Goal: Task Accomplishment & Management: Use online tool/utility

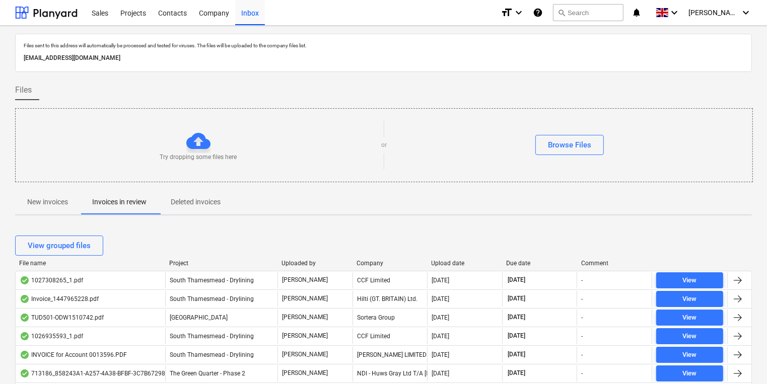
click at [58, 204] on p "New invoices" at bounding box center [47, 202] width 41 height 11
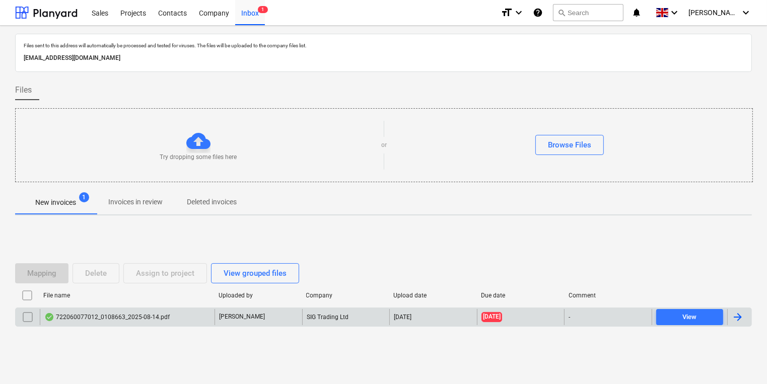
click at [111, 319] on div "722060077012_0108663_2025-08-14.pdf" at bounding box center [106, 317] width 125 height 8
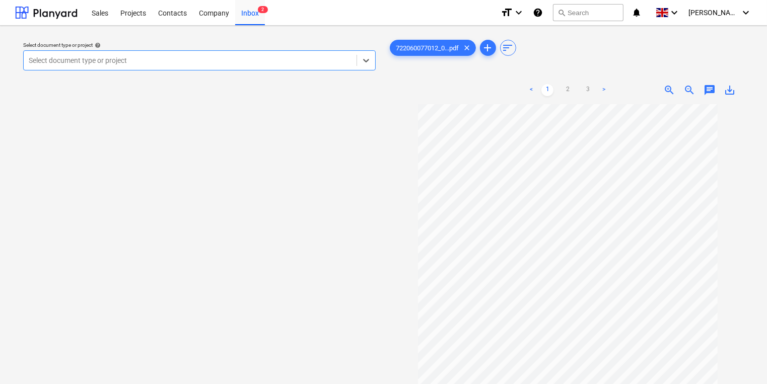
click at [219, 58] on div at bounding box center [190, 60] width 323 height 10
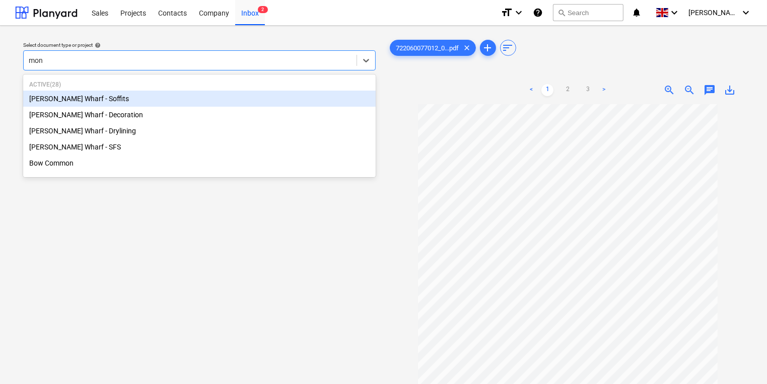
type input "mont"
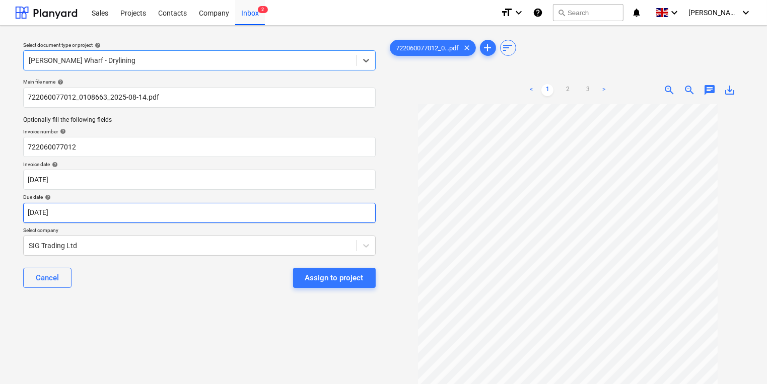
click at [147, 212] on body "Sales Projects Contacts Company Inbox 2 format_size keyboard_arrow_down help se…" at bounding box center [383, 192] width 767 height 384
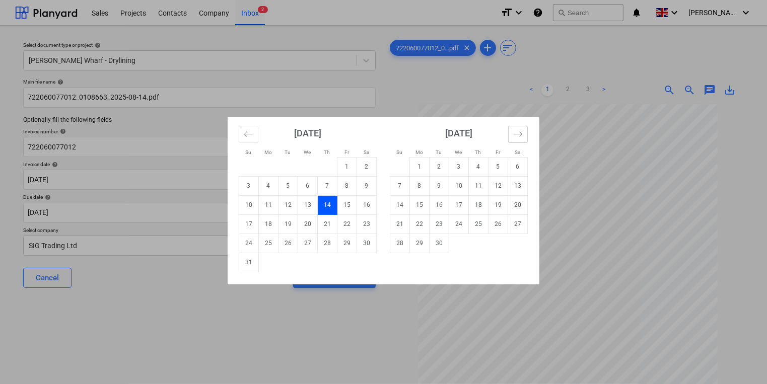
click at [512, 135] on button "Move forward to switch to the next month." at bounding box center [518, 134] width 20 height 17
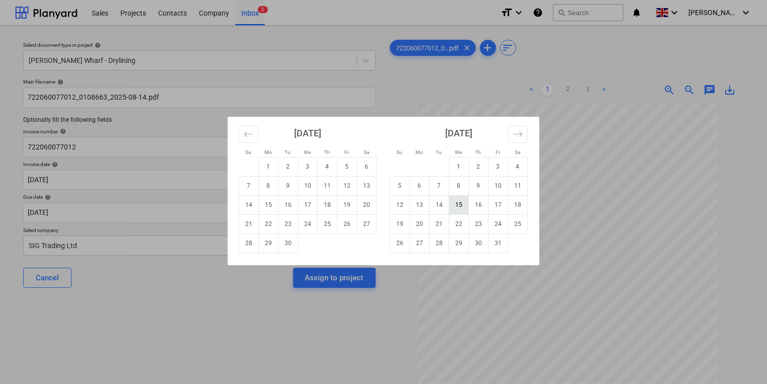
click at [462, 204] on td "15" at bounding box center [459, 204] width 20 height 19
type input "[DATE]"
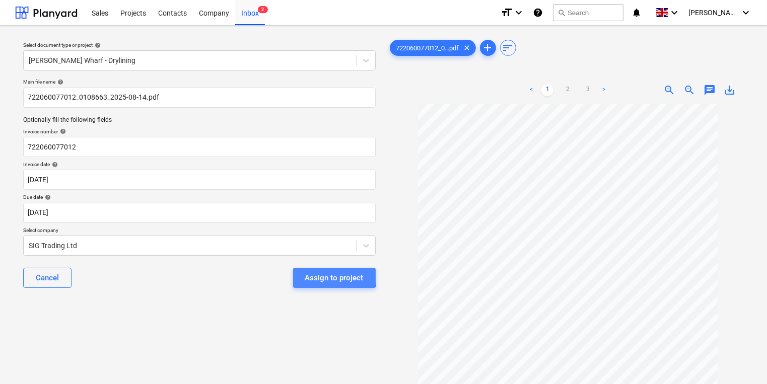
click at [316, 276] on div "Assign to project" at bounding box center [334, 277] width 58 height 13
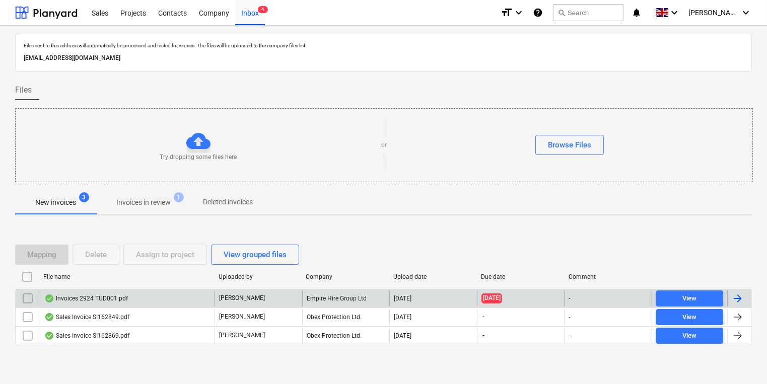
click at [109, 297] on div "Invoices 2924 TUD001.pdf" at bounding box center [86, 299] width 84 height 8
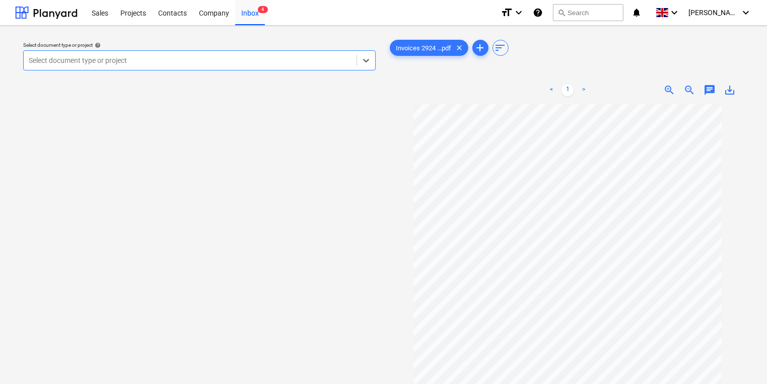
click at [263, 64] on div at bounding box center [190, 60] width 323 height 10
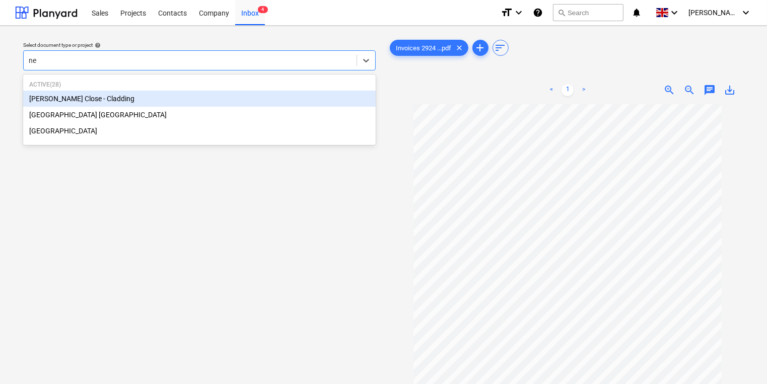
type input "new"
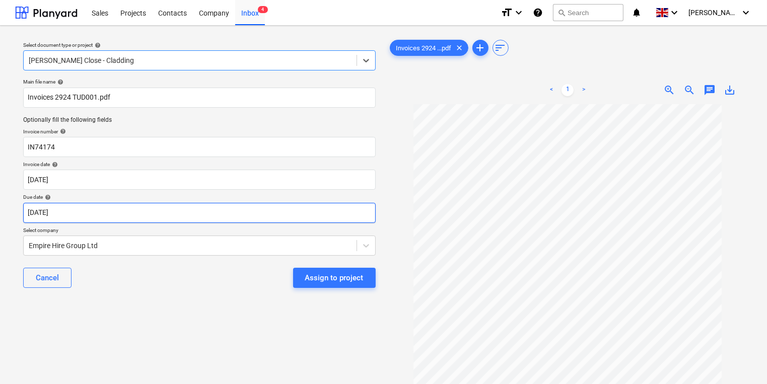
click at [279, 218] on body "Sales Projects Contacts Company Inbox 4 format_size keyboard_arrow_down help se…" at bounding box center [383, 192] width 767 height 384
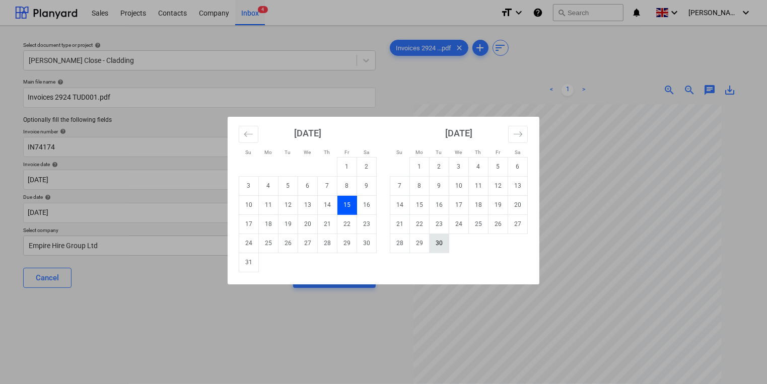
click at [441, 240] on td "30" at bounding box center [440, 243] width 20 height 19
type input "[DATE]"
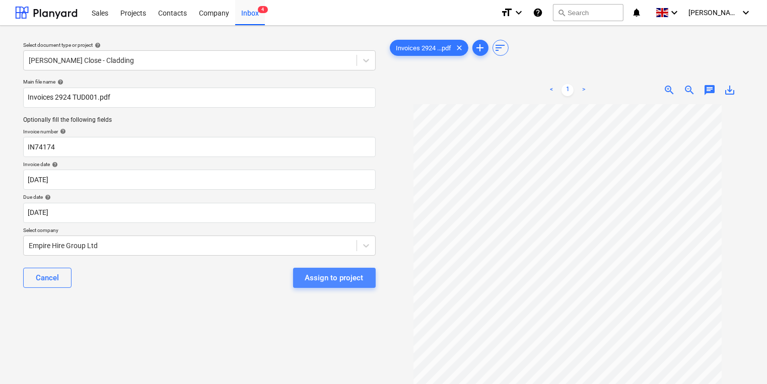
click at [354, 278] on div "Assign to project" at bounding box center [334, 277] width 58 height 13
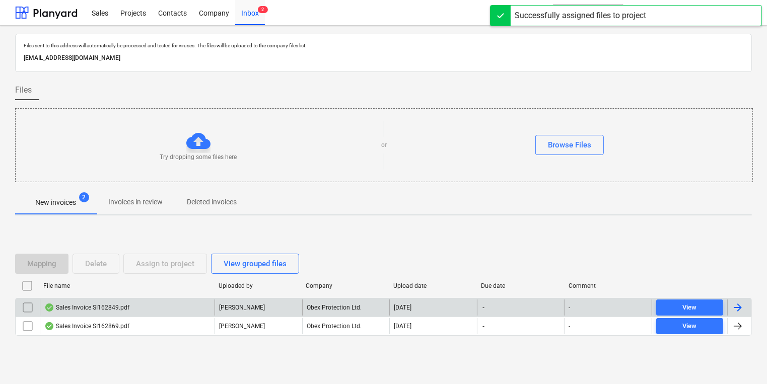
click at [171, 307] on div "Sales Invoice SI162849.pdf" at bounding box center [127, 308] width 175 height 16
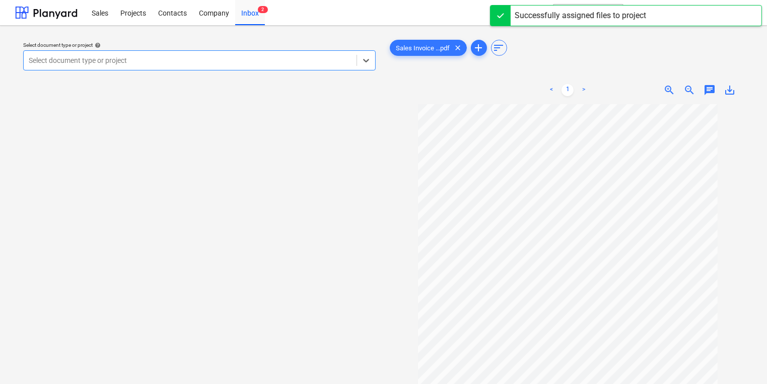
click at [224, 58] on div at bounding box center [190, 60] width 323 height 10
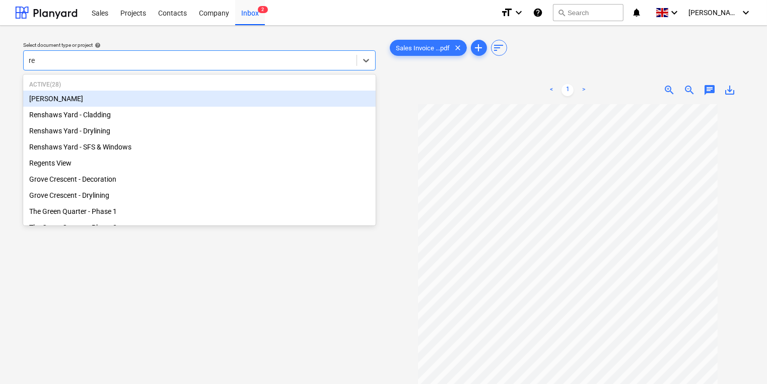
type input "ren"
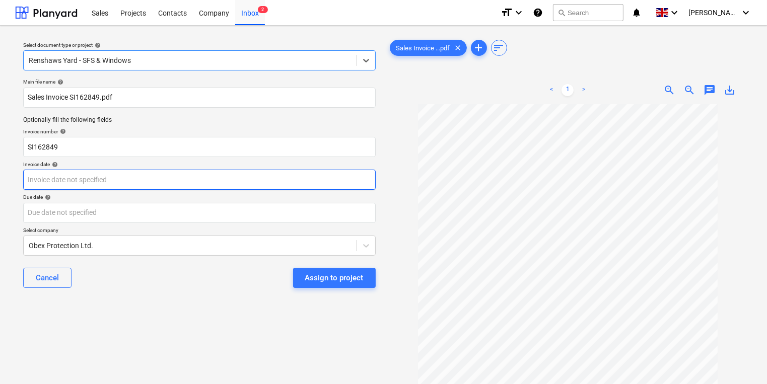
click at [220, 187] on body "Sales Projects Contacts Company Inbox 2 format_size keyboard_arrow_down help se…" at bounding box center [383, 192] width 767 height 384
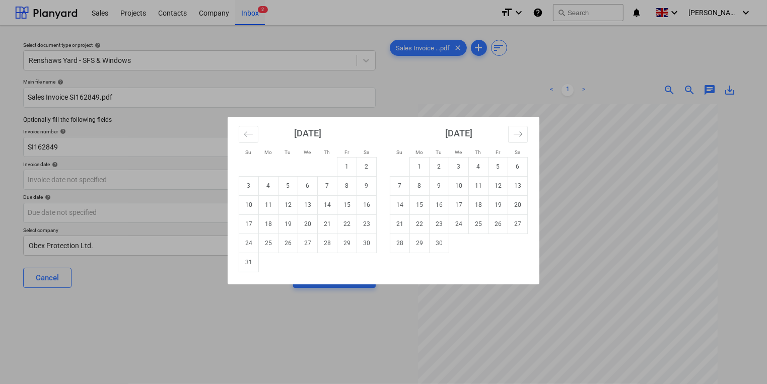
click at [606, 163] on div "Su Mo Tu We Th Fr Sa Su Mo Tu We Th Fr Sa [DATE] 1 2 3 4 5 6 7 8 9 10 11 12 13 …" at bounding box center [383, 192] width 767 height 384
click at [208, 175] on body "Sales Projects Contacts Company Inbox 2 format_size keyboard_arrow_down help se…" at bounding box center [383, 192] width 767 height 384
click at [327, 201] on td "14" at bounding box center [328, 204] width 20 height 19
type input "[DATE]"
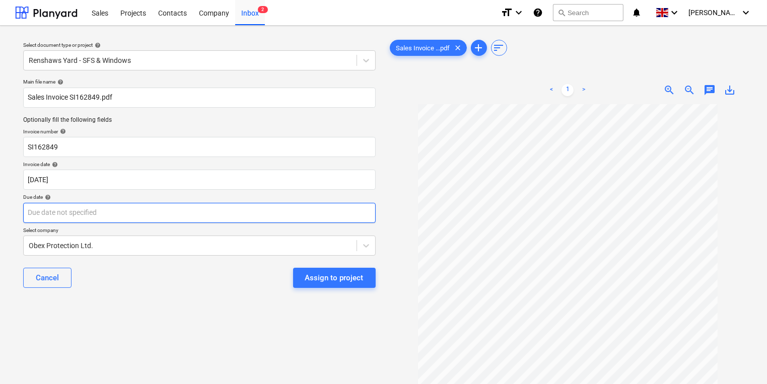
click at [319, 214] on body "Sales Projects Contacts Company Inbox 2 format_size keyboard_arrow_down help se…" at bounding box center [383, 192] width 767 height 384
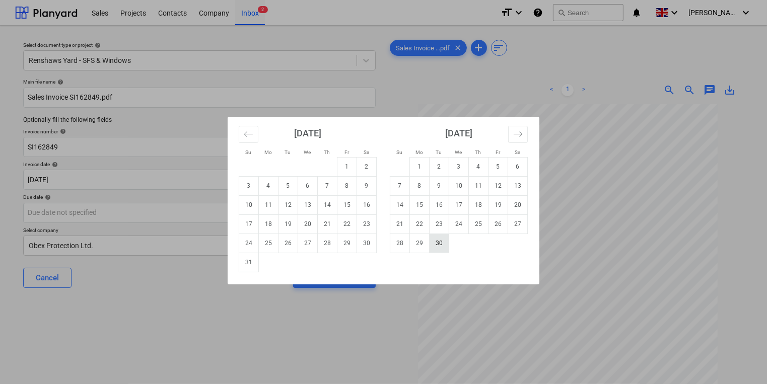
click at [436, 241] on td "30" at bounding box center [440, 243] width 20 height 19
type input "[DATE]"
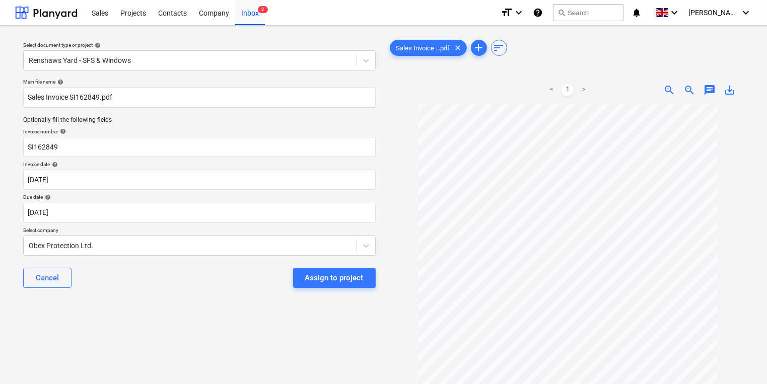
scroll to position [70, 0]
click at [353, 279] on div "Assign to project" at bounding box center [334, 277] width 58 height 13
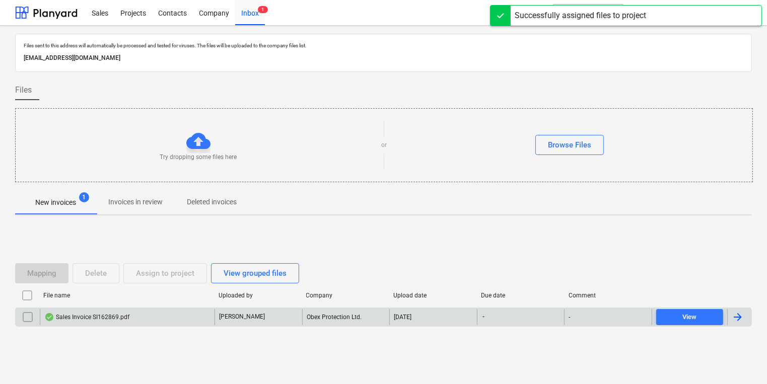
click at [111, 311] on div "Sales Invoice SI162869.pdf" at bounding box center [127, 317] width 175 height 16
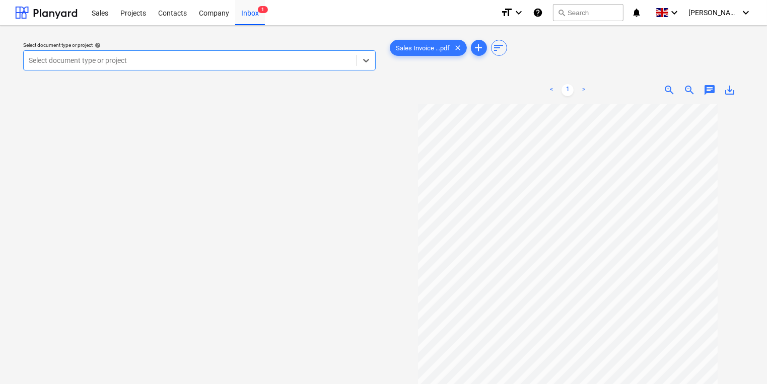
click at [279, 60] on div at bounding box center [190, 60] width 323 height 10
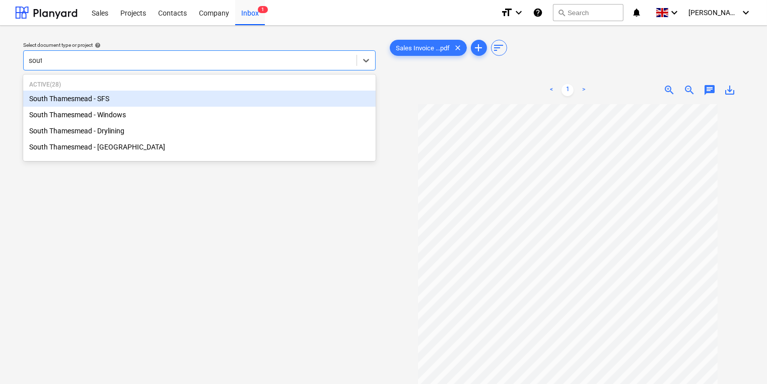
type input "south"
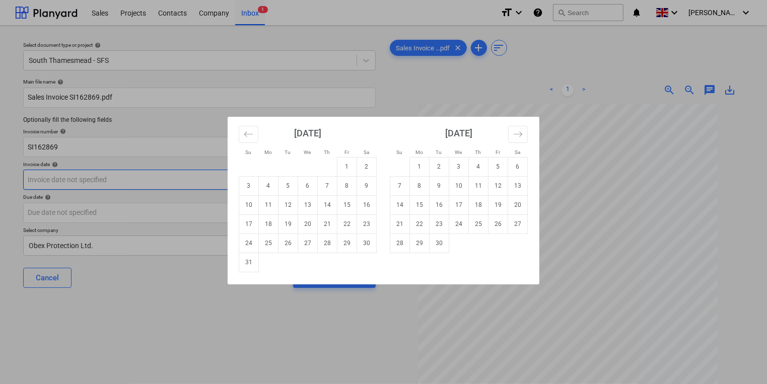
click at [208, 182] on body "Sales Projects Contacts Company Inbox 1 format_size keyboard_arrow_down help se…" at bounding box center [383, 192] width 767 height 384
click at [595, 135] on div "Su Mo Tu We Th Fr Sa Su Mo Tu We Th Fr Sa [DATE] 1 2 3 4 5 6 7 8 9 10 11 12 13 …" at bounding box center [383, 192] width 767 height 384
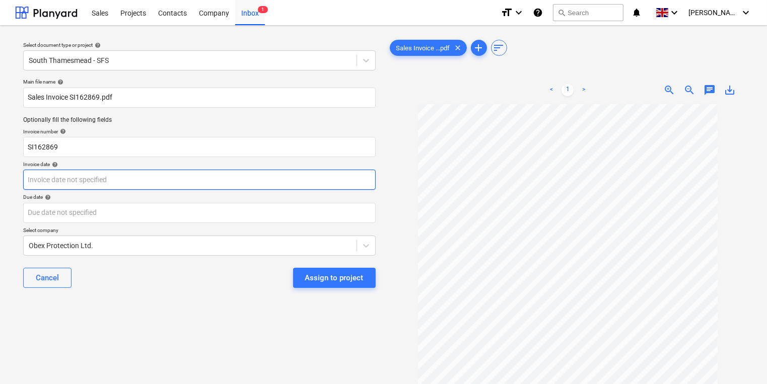
click at [136, 178] on body "Sales Projects Contacts Company Inbox 1 format_size keyboard_arrow_down help se…" at bounding box center [383, 192] width 767 height 384
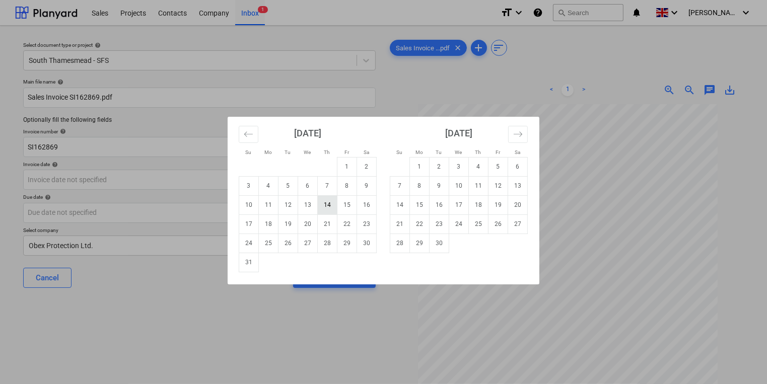
click at [331, 206] on td "14" at bounding box center [328, 204] width 20 height 19
type input "[DATE]"
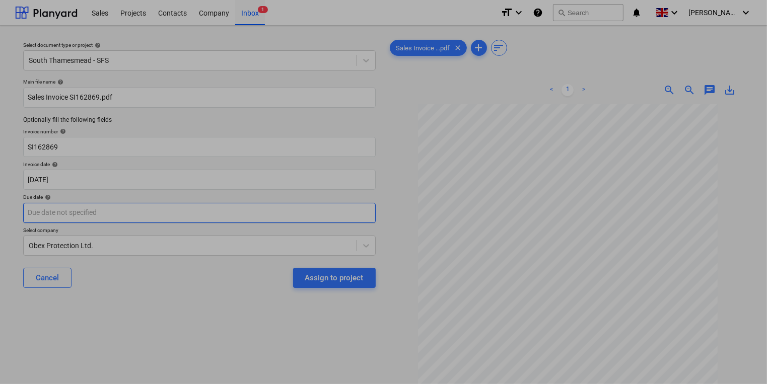
click at [307, 220] on body "Sales Projects Contacts Company Inbox 1 format_size keyboard_arrow_down help se…" at bounding box center [383, 192] width 767 height 384
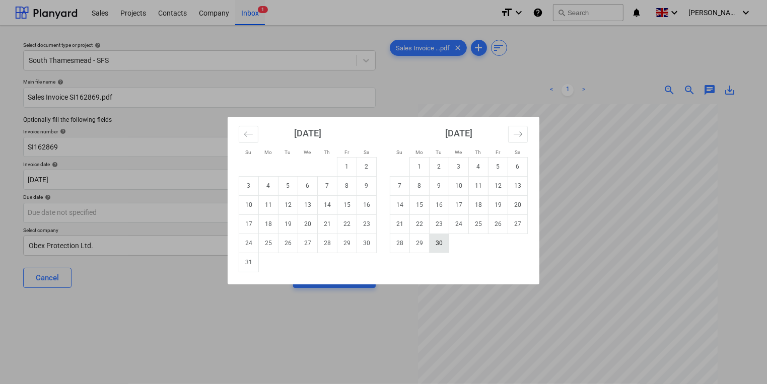
click at [445, 241] on td "30" at bounding box center [440, 243] width 20 height 19
type input "[DATE]"
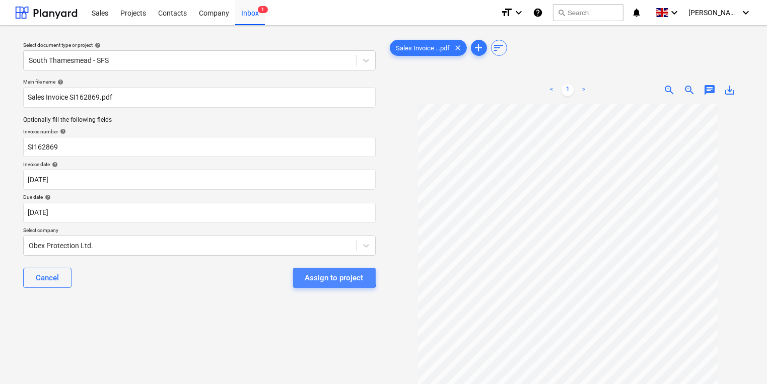
click at [319, 276] on div "Assign to project" at bounding box center [334, 277] width 58 height 13
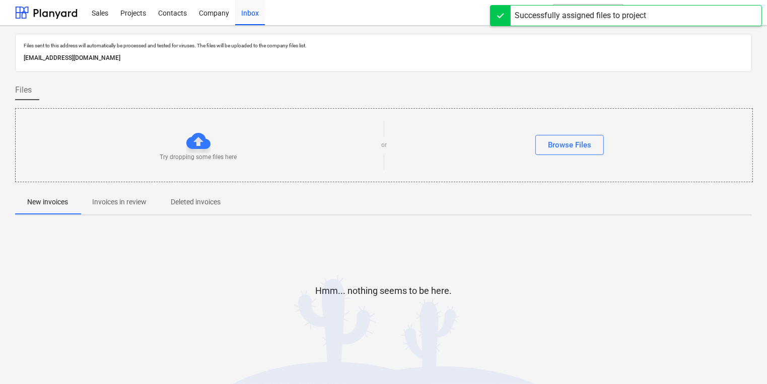
click at [112, 199] on p "Invoices in review" at bounding box center [119, 202] width 54 height 11
